Goal: Information Seeking & Learning: Understand process/instructions

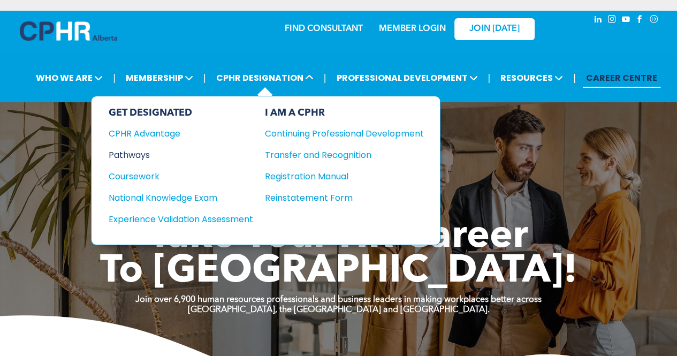
click at [140, 148] on div "Pathways" at bounding box center [174, 154] width 130 height 13
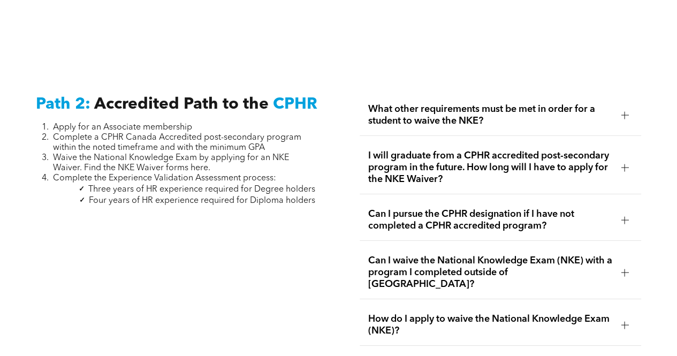
scroll to position [1640, 0]
click at [506, 103] on span "What other requirements must be met in order for a student to waive the NKE?" at bounding box center [490, 115] width 245 height 24
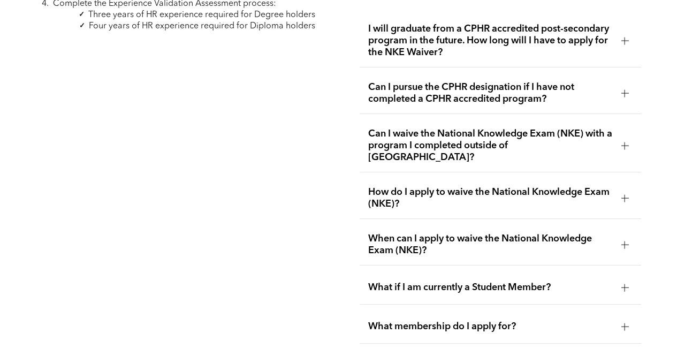
scroll to position [1828, 0]
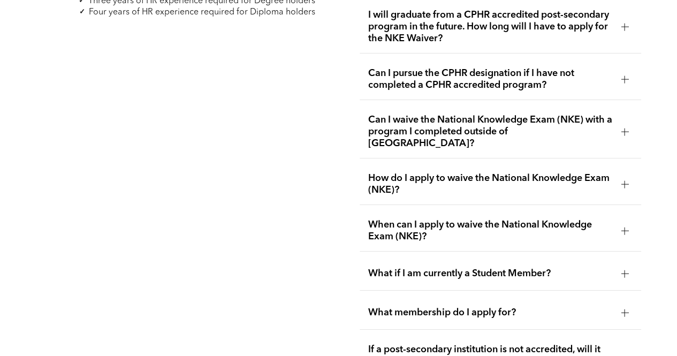
click at [524, 172] on span "How do I apply to waive the National Knowledge Exam (NKE)?" at bounding box center [490, 184] width 245 height 24
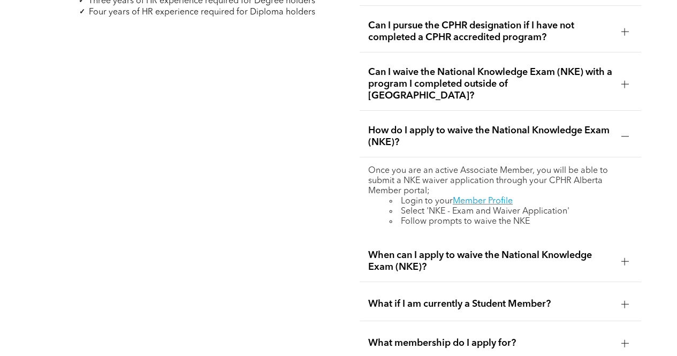
click at [544, 125] on span "How do I apply to waive the National Knowledge Exam (NKE)?" at bounding box center [490, 137] width 245 height 24
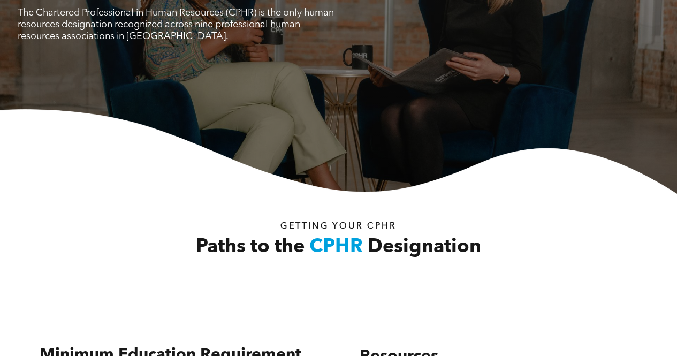
scroll to position [222, 0]
